Goal: Task Accomplishment & Management: Manage account settings

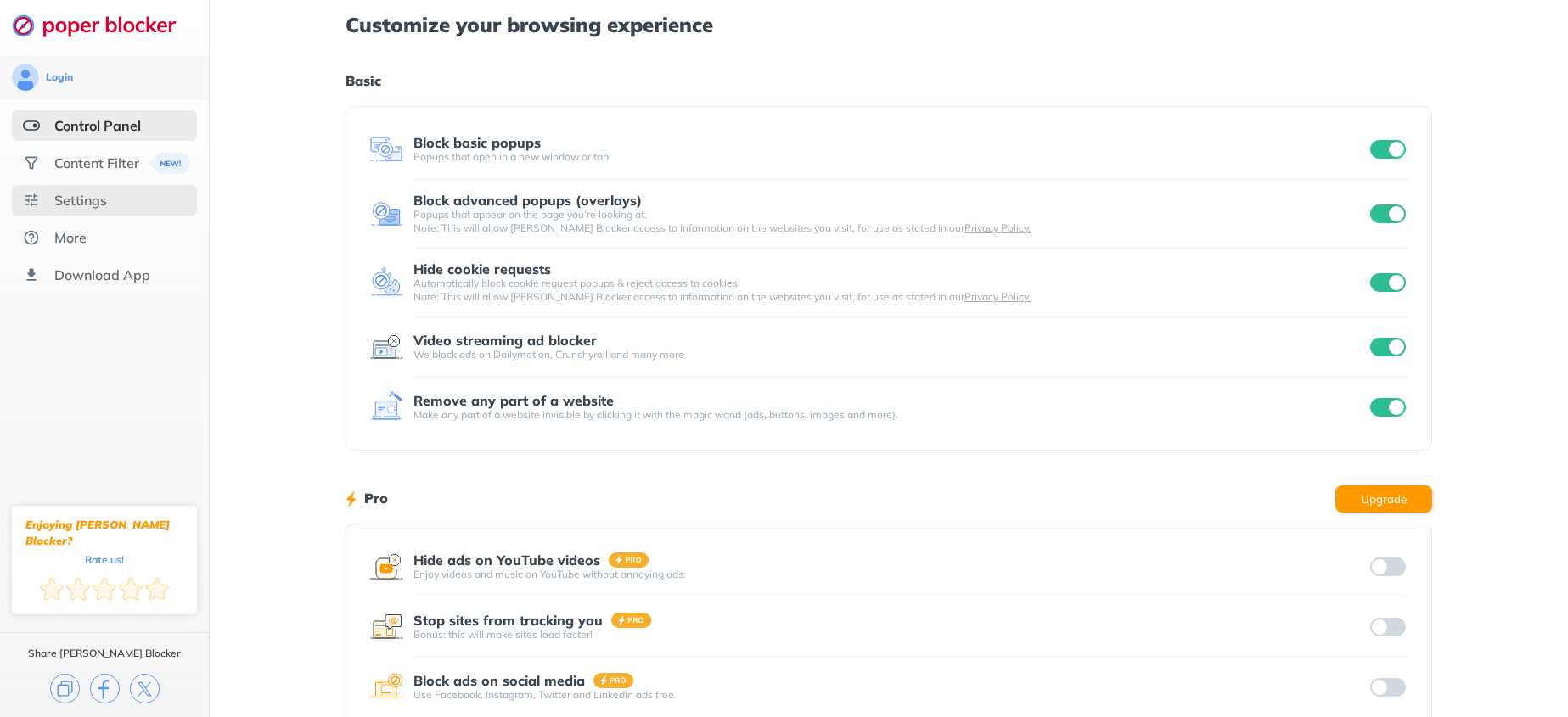
click at [127, 193] on div "Settings" at bounding box center [104, 200] width 185 height 31
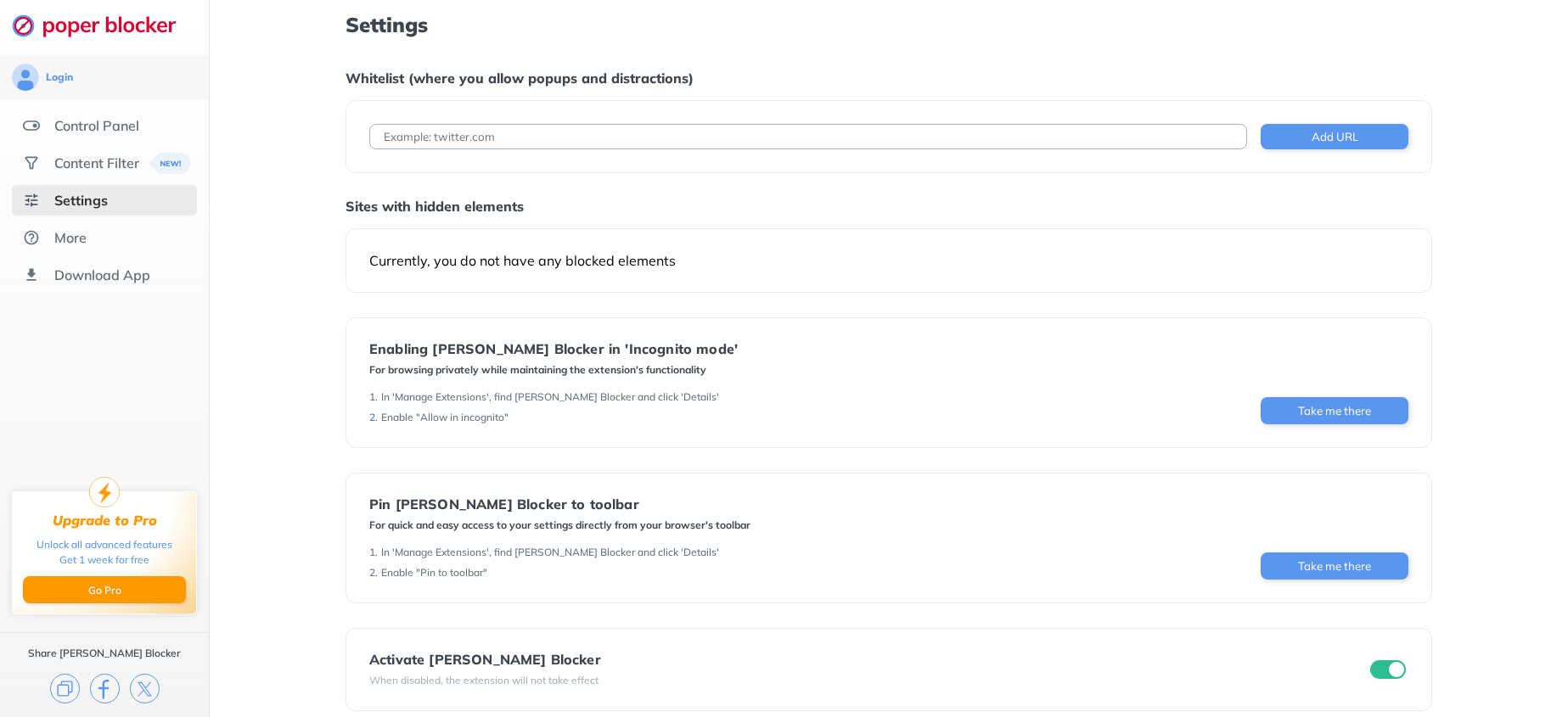
click at [576, 137] on input at bounding box center [808, 137] width 878 height 25
click at [1375, 672] on input "checkbox" at bounding box center [1388, 669] width 36 height 19
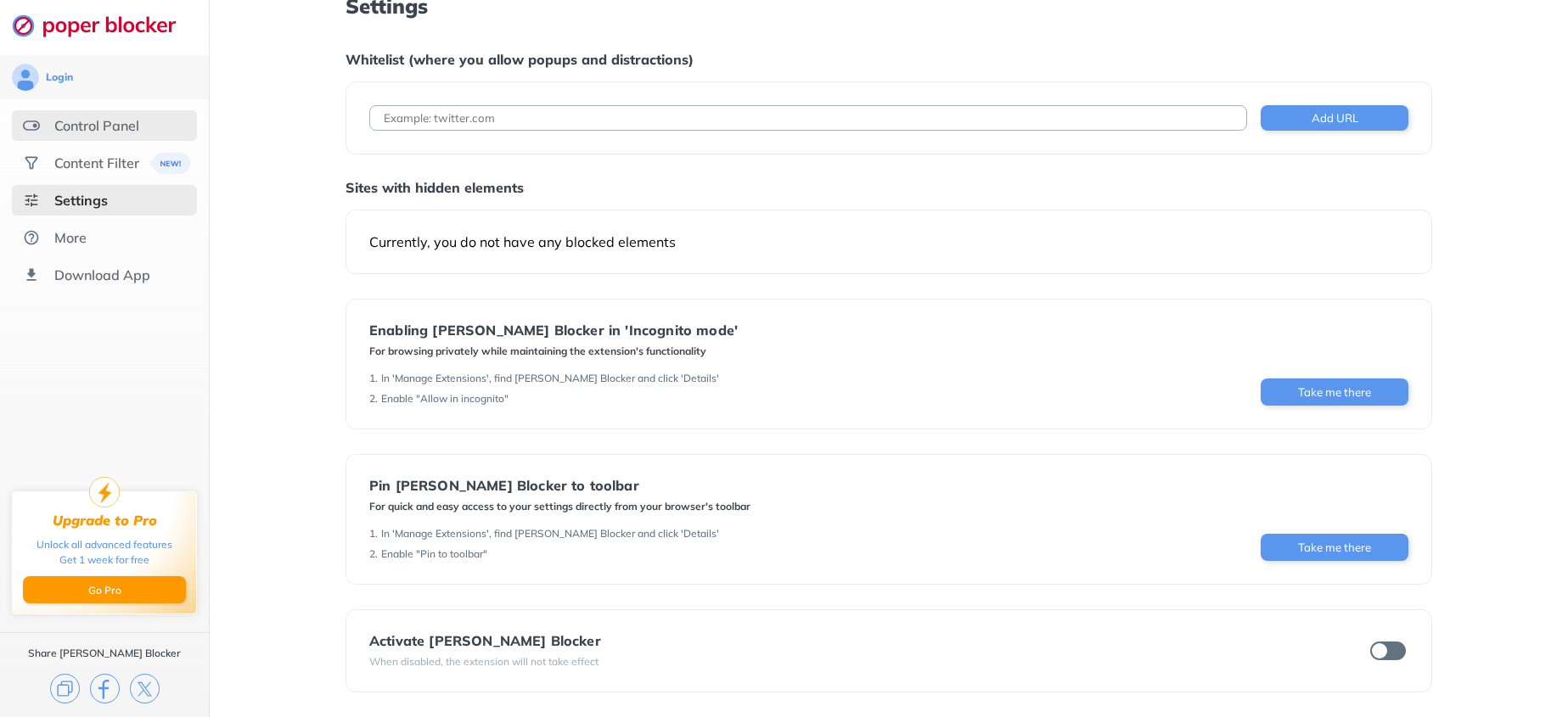
click at [95, 130] on div "Control Panel" at bounding box center [96, 125] width 85 height 17
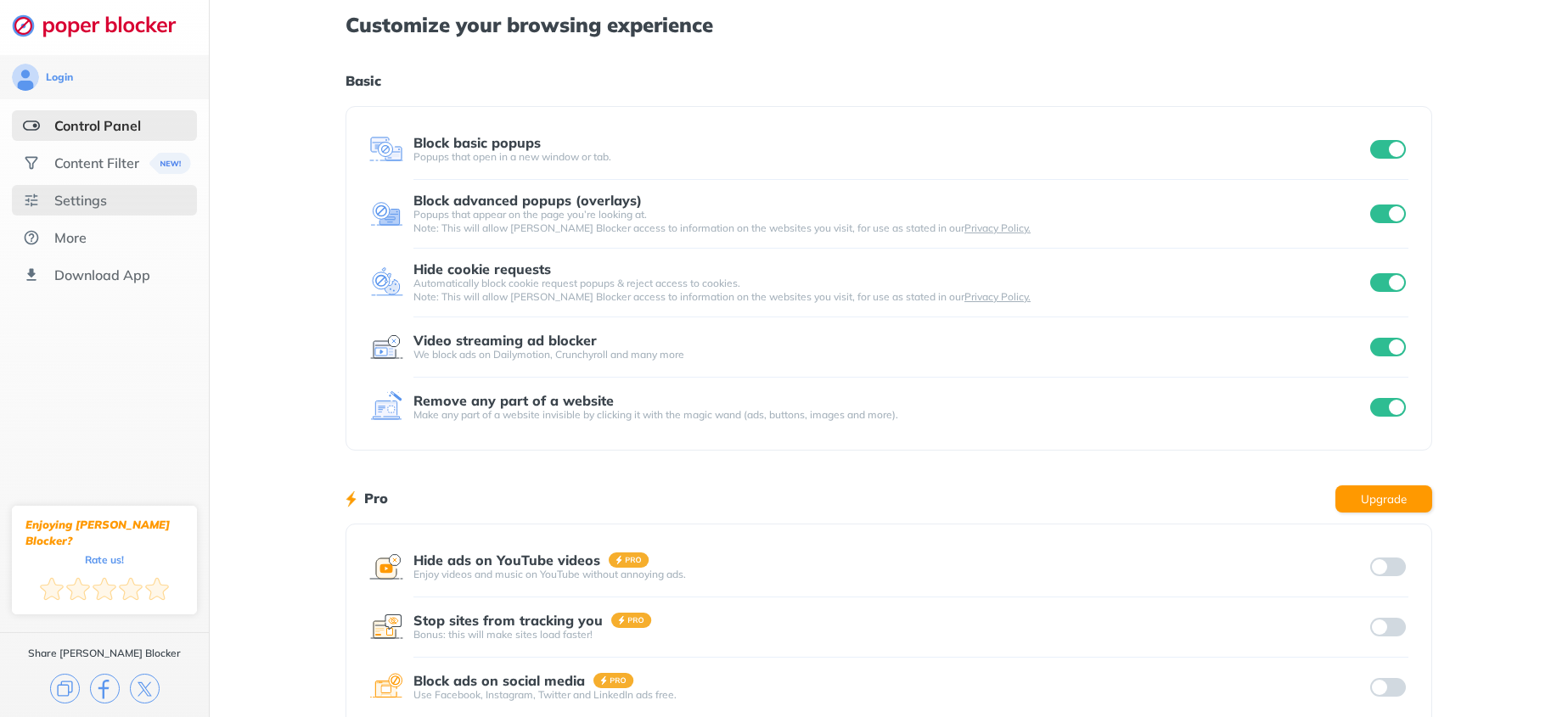
click at [92, 196] on div "Settings" at bounding box center [80, 200] width 52 height 17
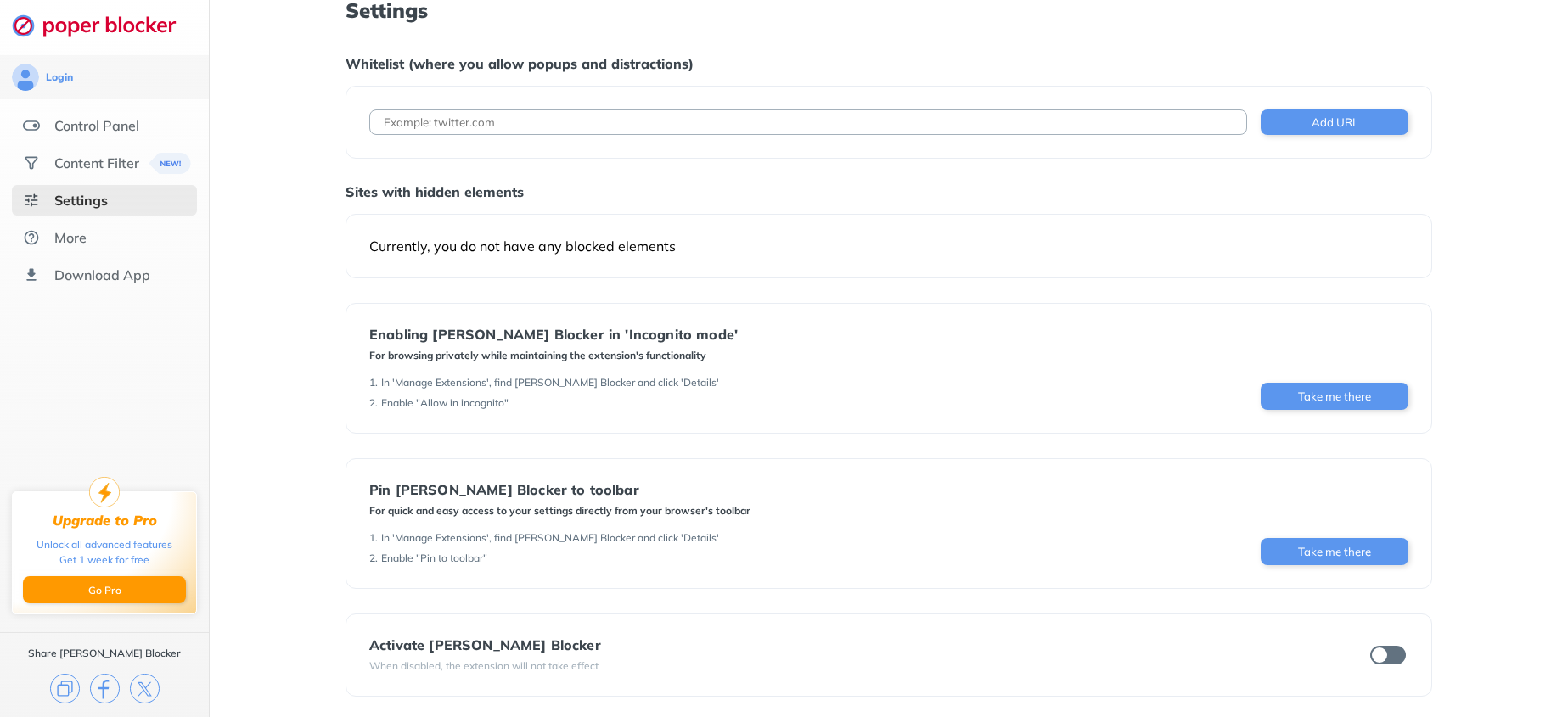
scroll to position [19, 0]
